Goal: Task Accomplishment & Management: Complete application form

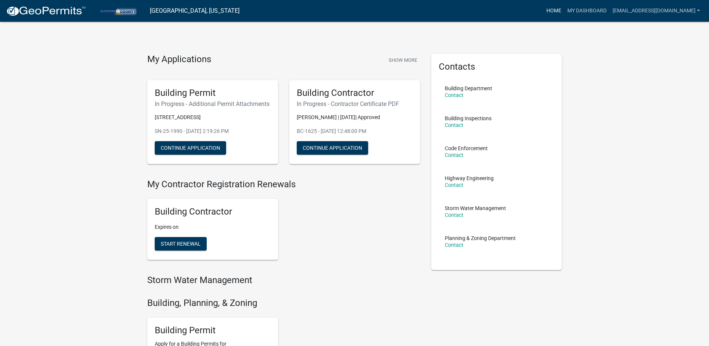
click at [565, 9] on link "Home" at bounding box center [554, 11] width 21 height 14
click at [193, 154] on button "Continue Application" at bounding box center [190, 147] width 71 height 13
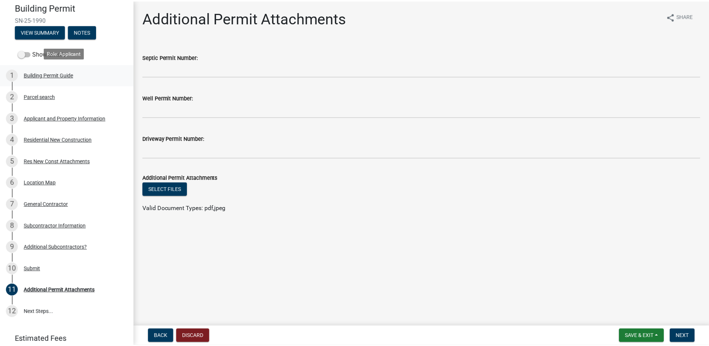
scroll to position [63, 0]
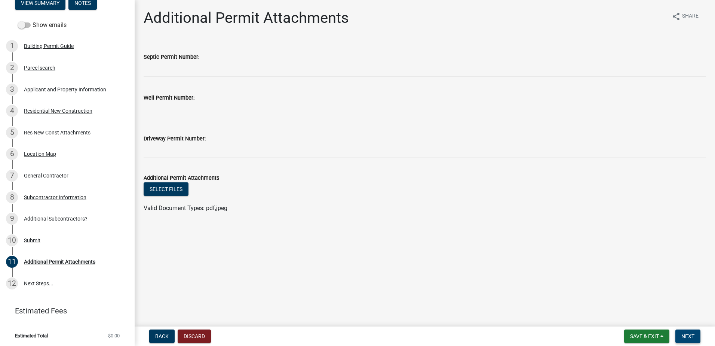
click at [690, 335] on span "Next" at bounding box center [687, 336] width 13 height 6
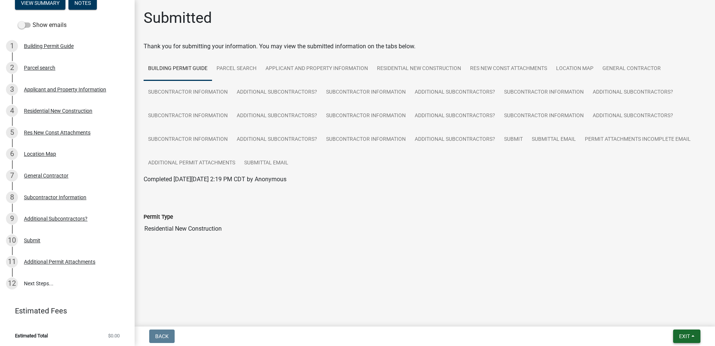
click at [688, 333] on span "Exit" at bounding box center [684, 336] width 11 height 6
click at [669, 315] on button "Save & Exit" at bounding box center [671, 316] width 60 height 18
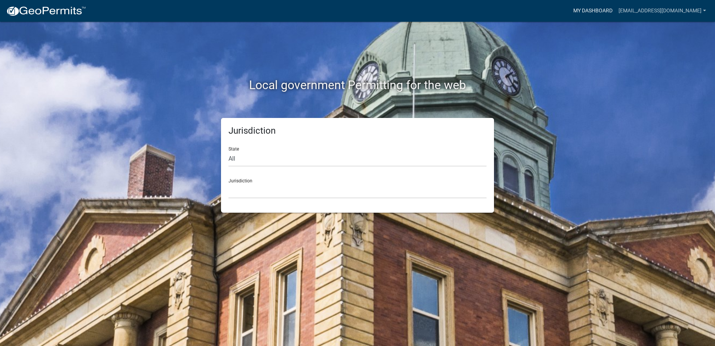
click at [616, 12] on link "My Dashboard" at bounding box center [592, 11] width 45 height 14
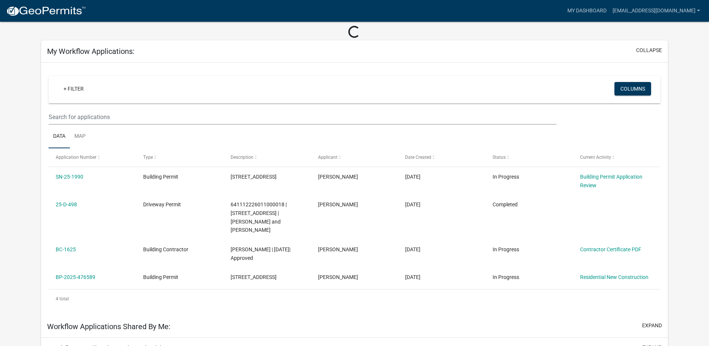
scroll to position [75, 0]
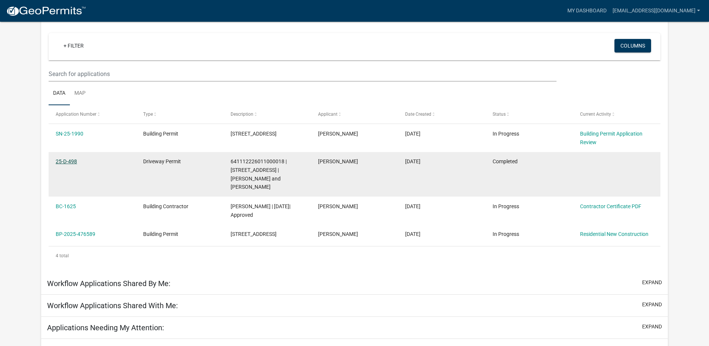
click at [71, 160] on link "25-D-498" at bounding box center [66, 161] width 21 height 6
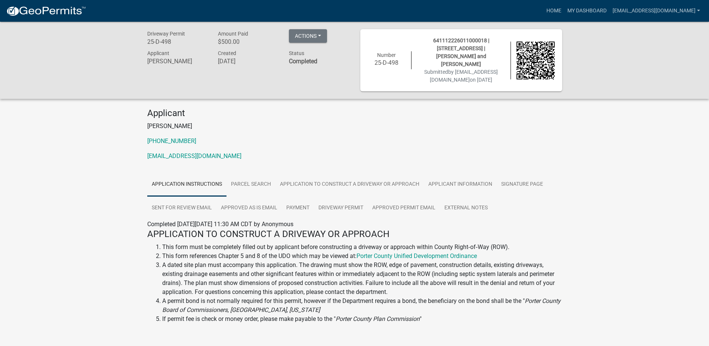
scroll to position [22, 0]
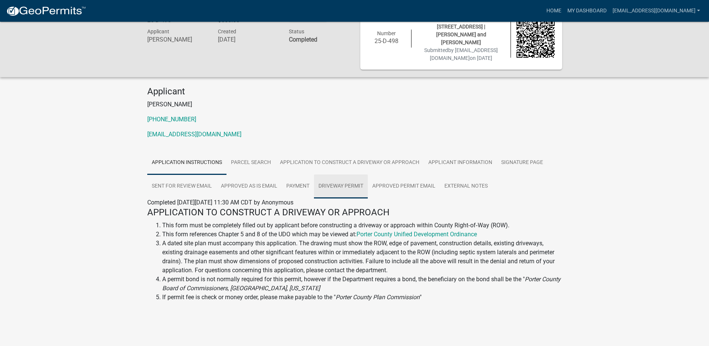
click at [352, 178] on link "Driveway Permit" at bounding box center [341, 186] width 54 height 24
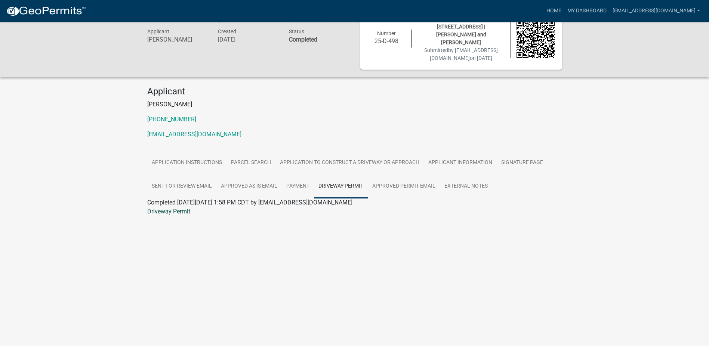
click at [184, 208] on link "Driveway Permit" at bounding box center [168, 211] width 43 height 7
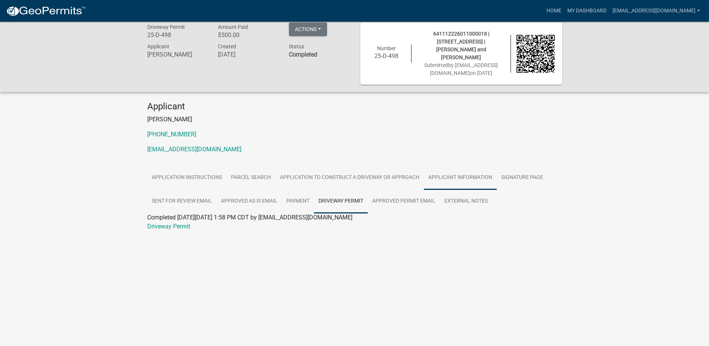
scroll to position [0, 0]
